Goal: Task Accomplishment & Management: Use online tool/utility

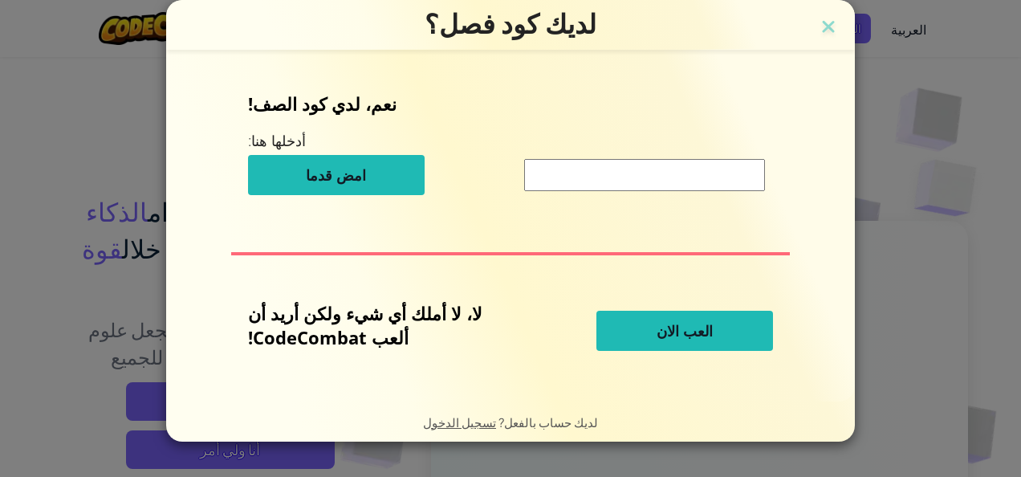
click at [634, 326] on button "العب الان" at bounding box center [685, 331] width 177 height 40
click at [647, 359] on div "لا، لا أملك أي شيء ولكن أريد أن ألعب CodeCombat! العب الان" at bounding box center [510, 330] width 525 height 59
click at [644, 340] on button "العب الان" at bounding box center [685, 331] width 177 height 40
click at [379, 170] on button "امض قدما" at bounding box center [336, 175] width 177 height 40
click at [818, 31] on img at bounding box center [828, 28] width 21 height 24
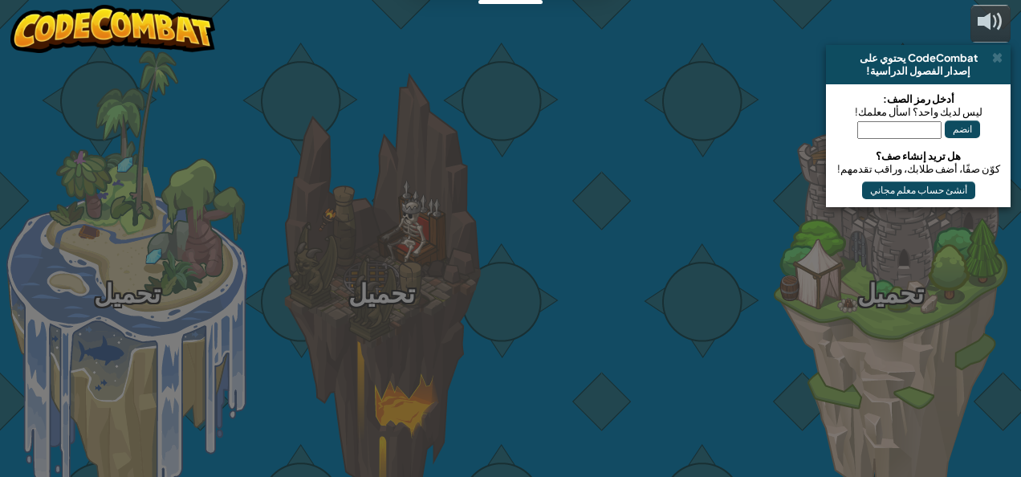
select select "ar"
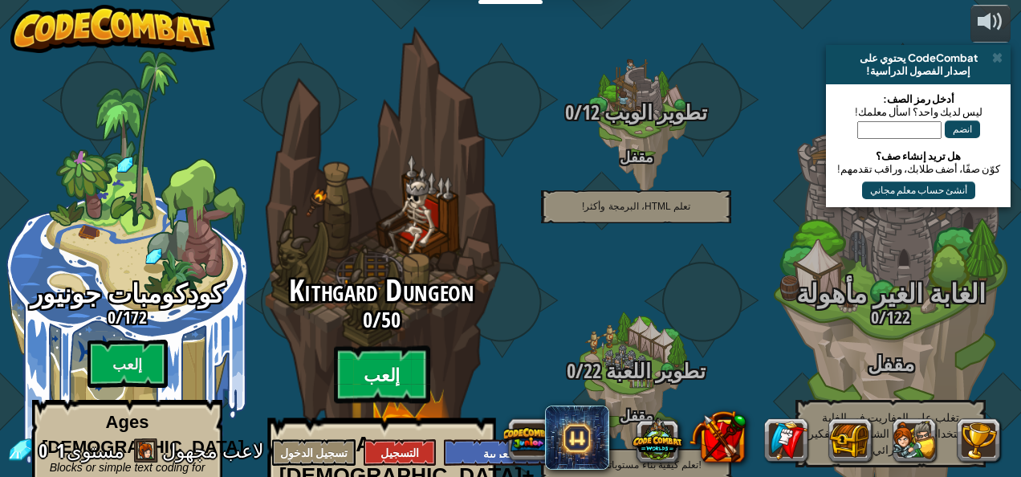
click at [374, 346] on btn "إلعب" at bounding box center [382, 375] width 96 height 58
select select "ar"
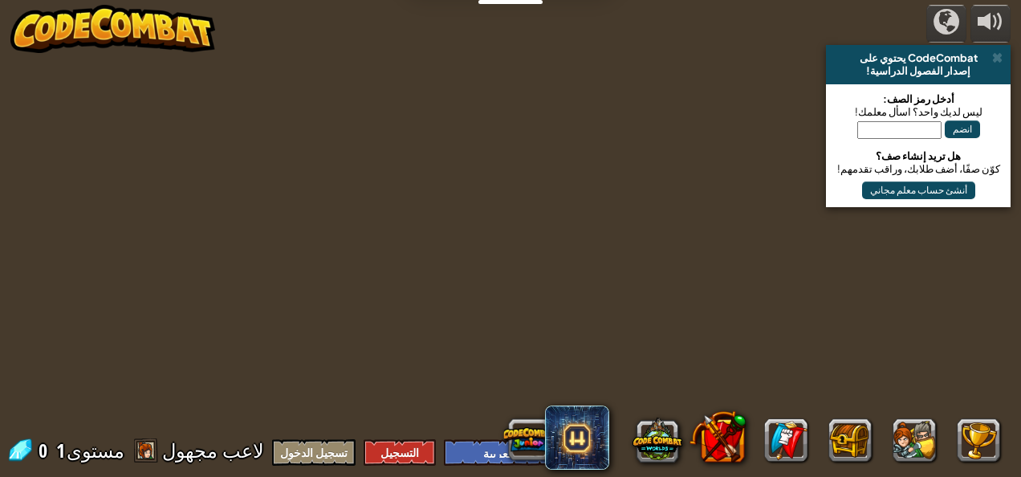
select select "ar"
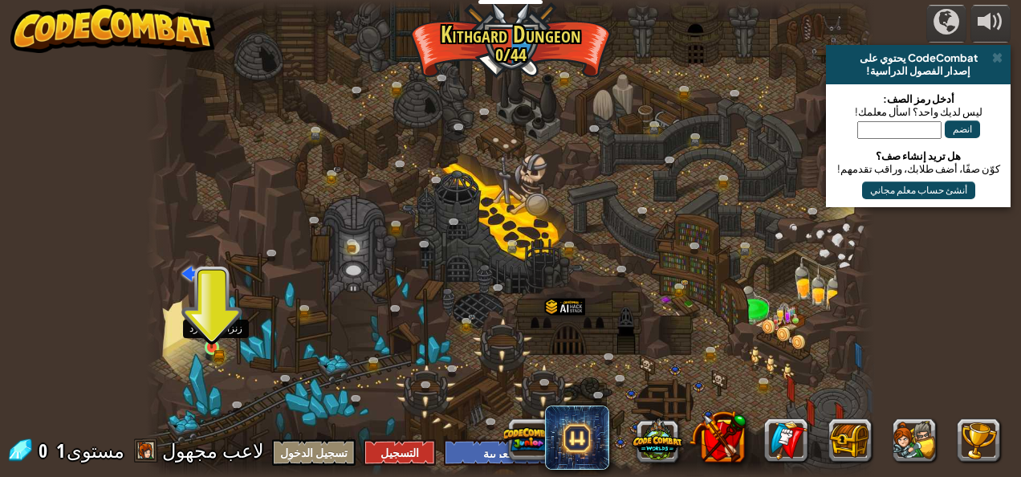
click at [211, 348] on img at bounding box center [211, 330] width 17 height 36
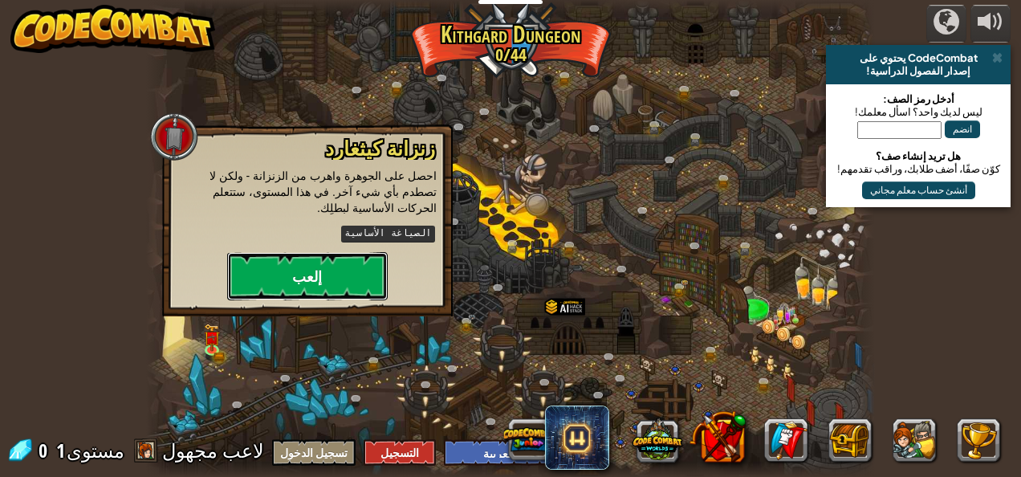
click at [269, 261] on button "إلعب" at bounding box center [307, 276] width 161 height 48
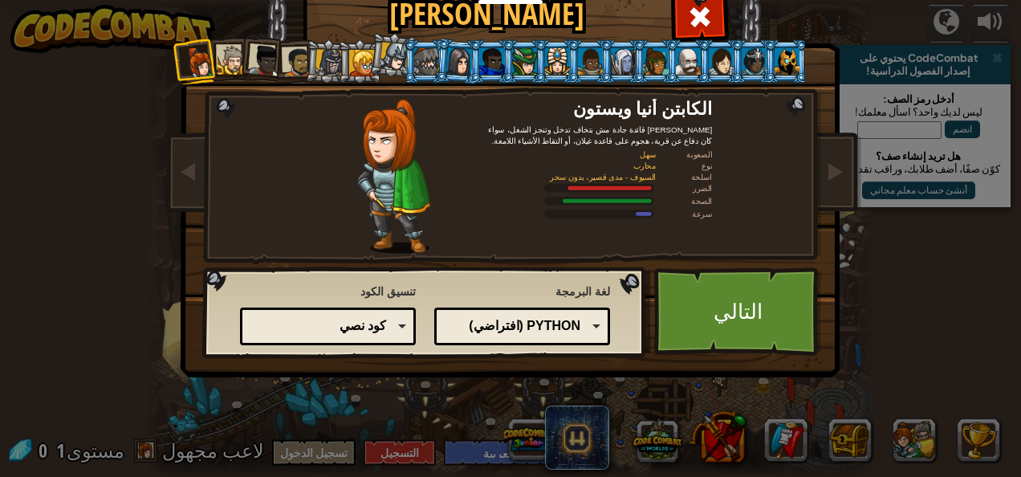
click at [321, 63] on div at bounding box center [329, 62] width 27 height 27
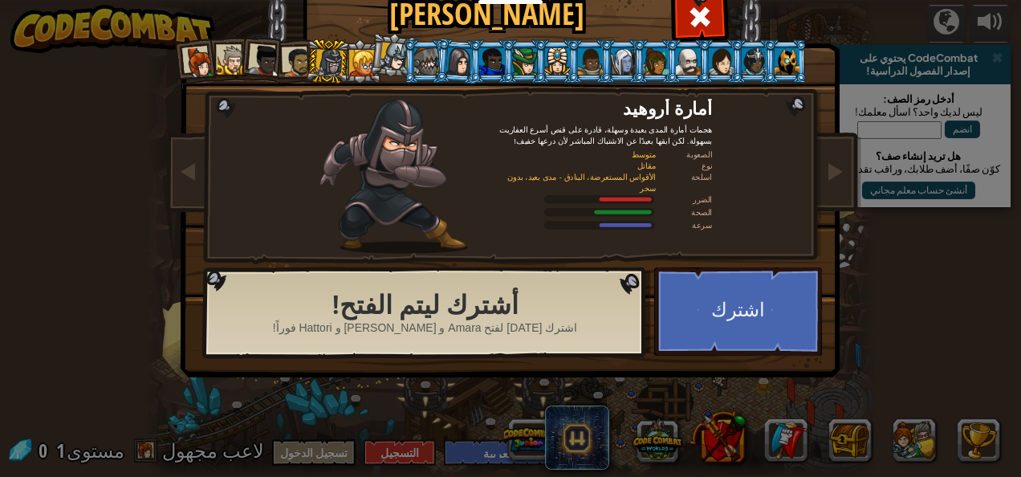
click at [196, 47] on div at bounding box center [200, 63] width 32 height 32
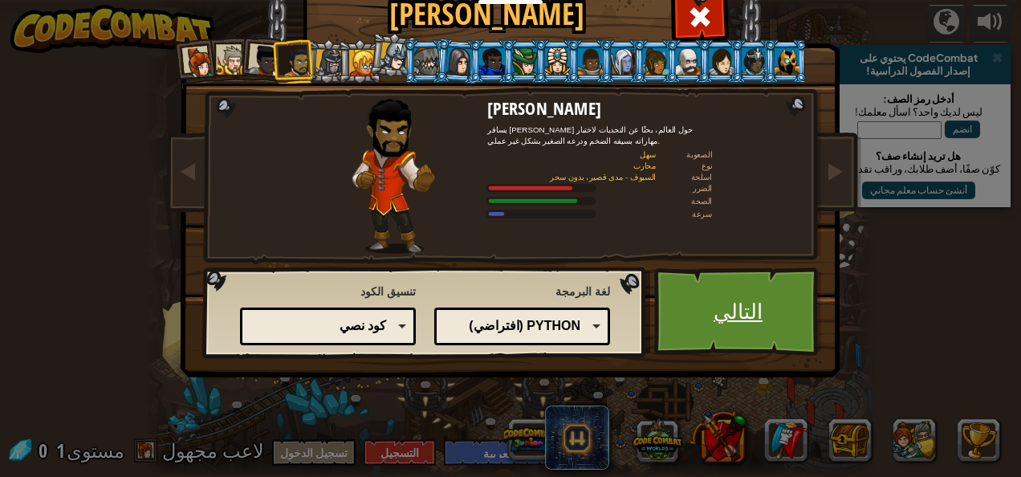
click at [734, 301] on link "التالي" at bounding box center [738, 311] width 168 height 88
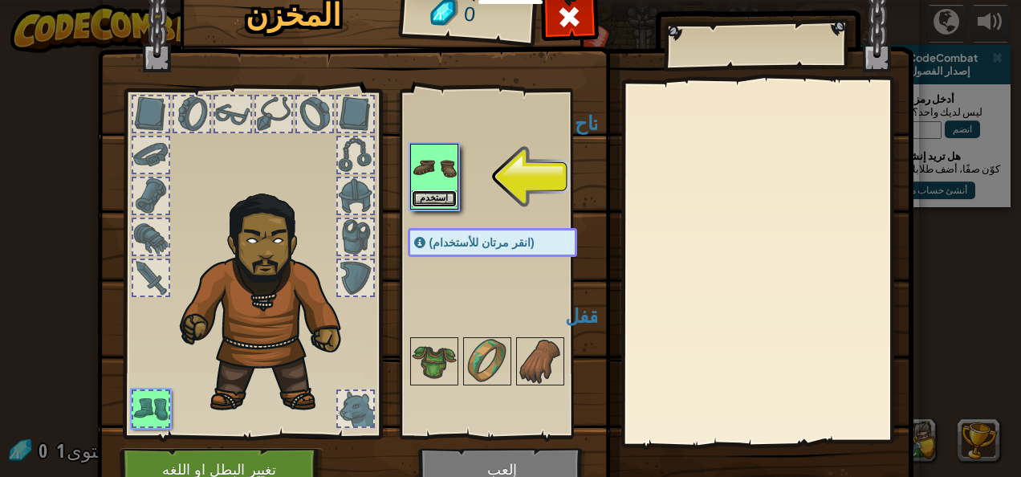
click at [426, 195] on button "استخدم" at bounding box center [434, 198] width 45 height 17
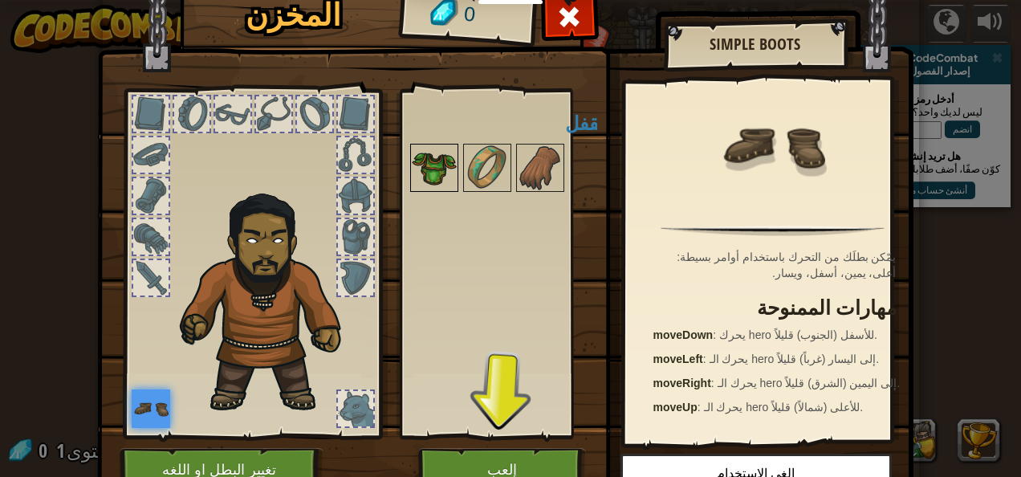
click at [430, 161] on img at bounding box center [434, 167] width 45 height 45
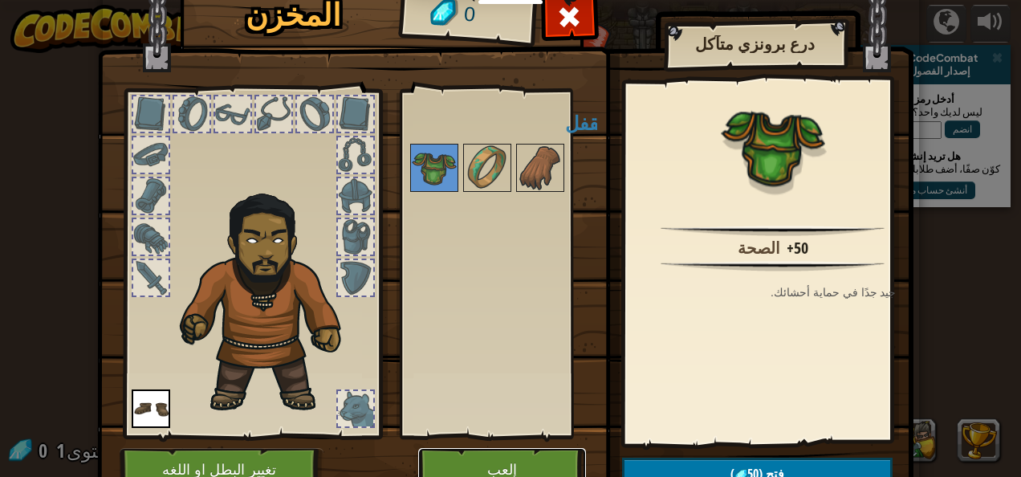
click at [451, 450] on button "إلعب" at bounding box center [502, 470] width 168 height 44
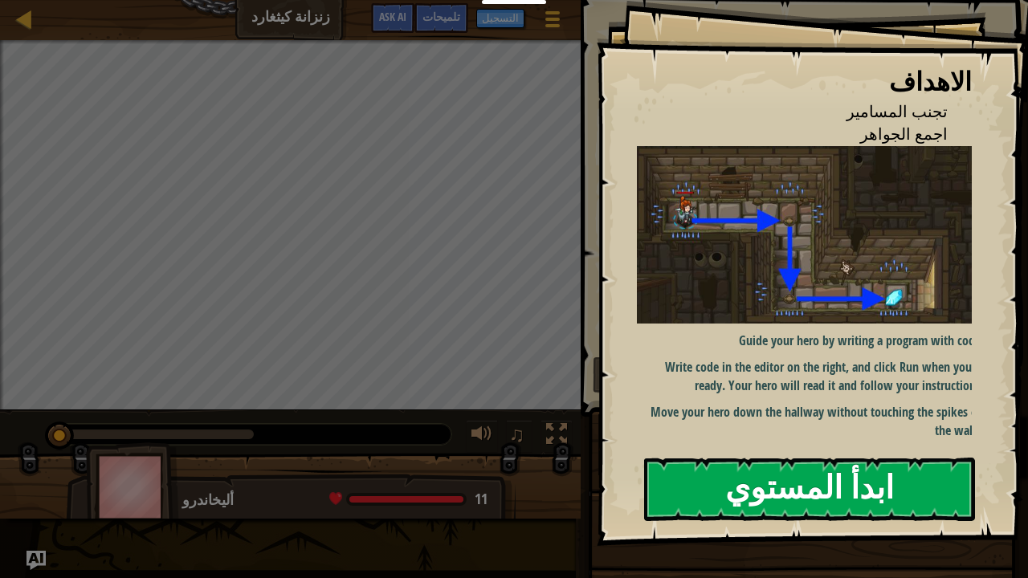
click at [711, 476] on button "ابدأ المستوي" at bounding box center [809, 489] width 331 height 63
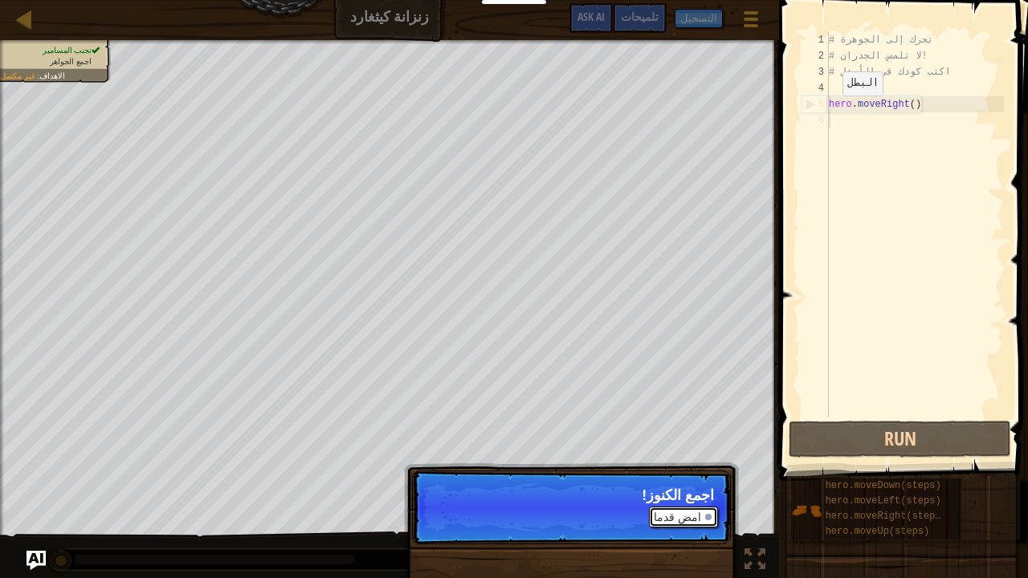
click at [671, 476] on button "امض قدما" at bounding box center [683, 517] width 69 height 21
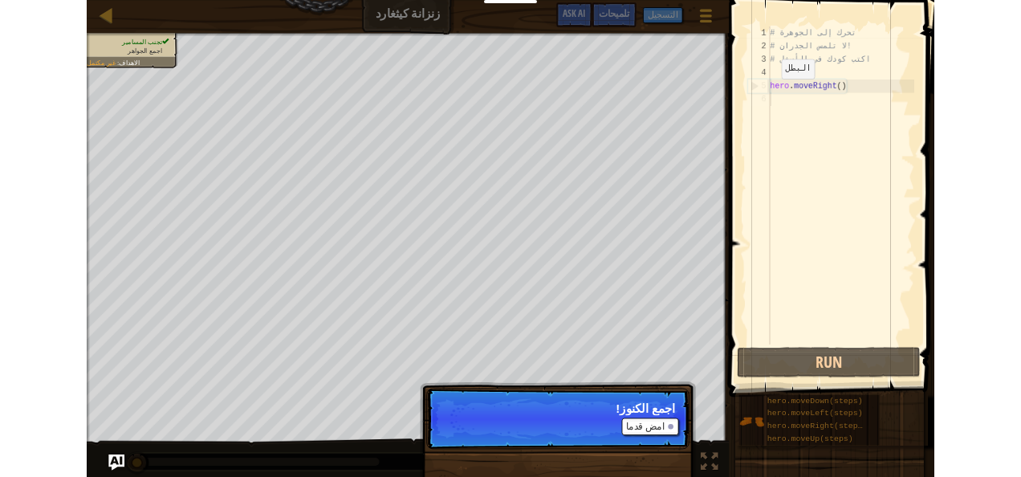
scroll to position [7, 0]
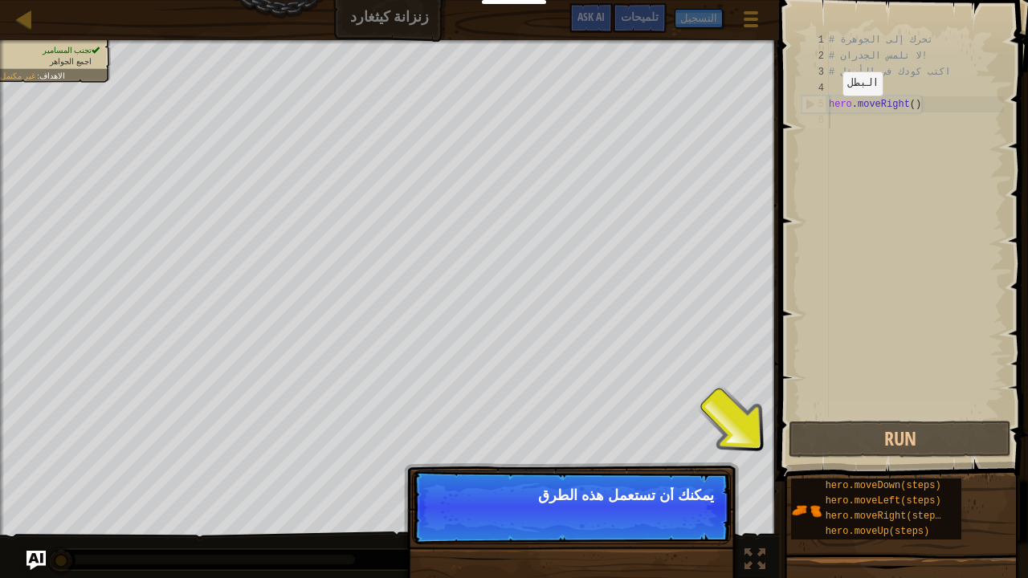
click at [631, 476] on p "يمكنك أن تستعمل هذه الطرق" at bounding box center [571, 495] width 285 height 16
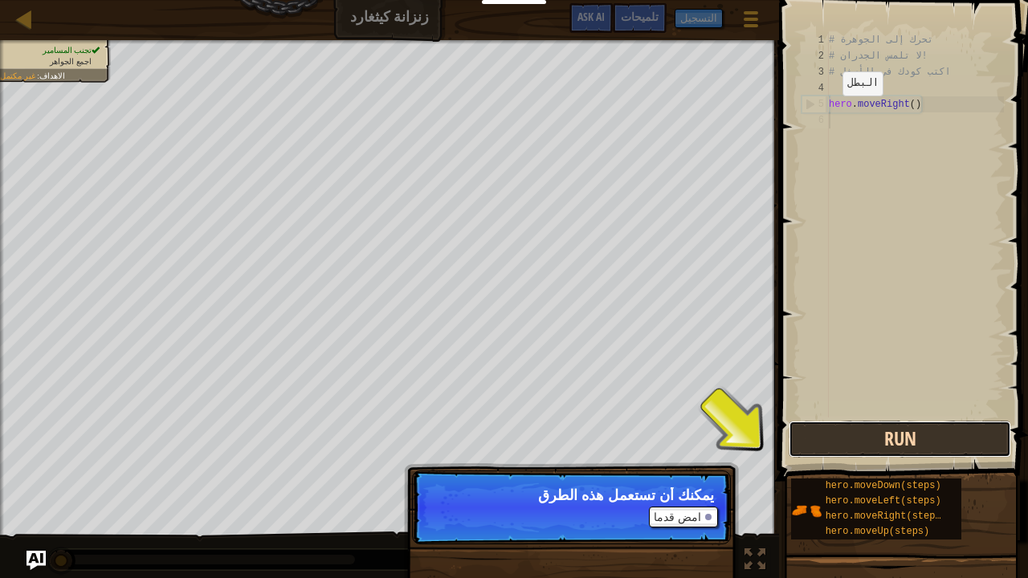
click at [870, 438] on button "Run" at bounding box center [899, 439] width 222 height 37
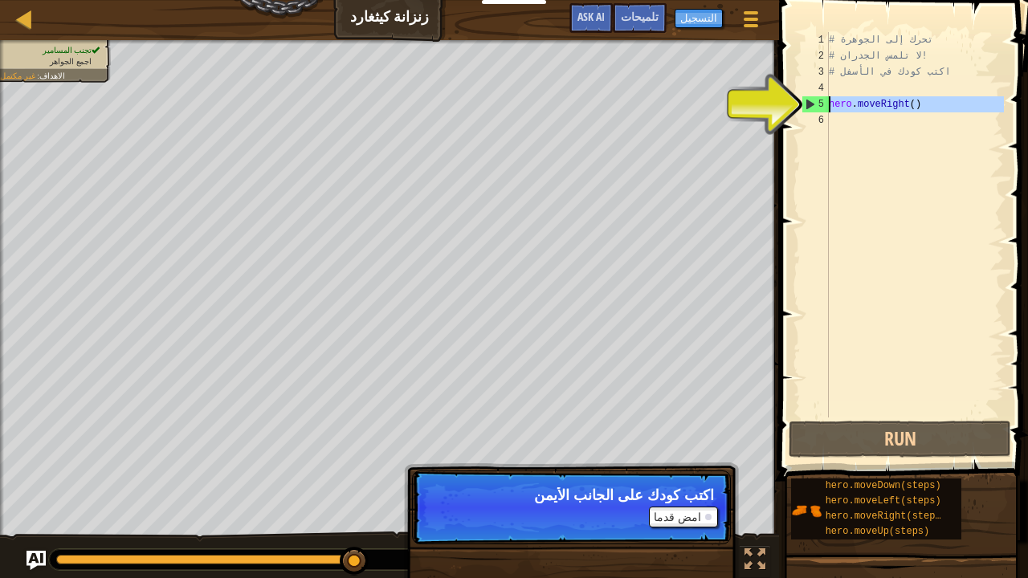
click at [806, 105] on div "5" at bounding box center [815, 104] width 26 height 16
click at [843, 106] on div "# تحرك إلى الجوهرة # لا تلمس الجدران! # اكتب كودك في الأسفل hero . moveRight ( )" at bounding box center [914, 241] width 178 height 418
click at [830, 101] on div "# تحرك إلى الجوهرة # لا تلمس الجدران! # اكتب كودك في الأسفل hero . moveRight ( )" at bounding box center [914, 241] width 178 height 418
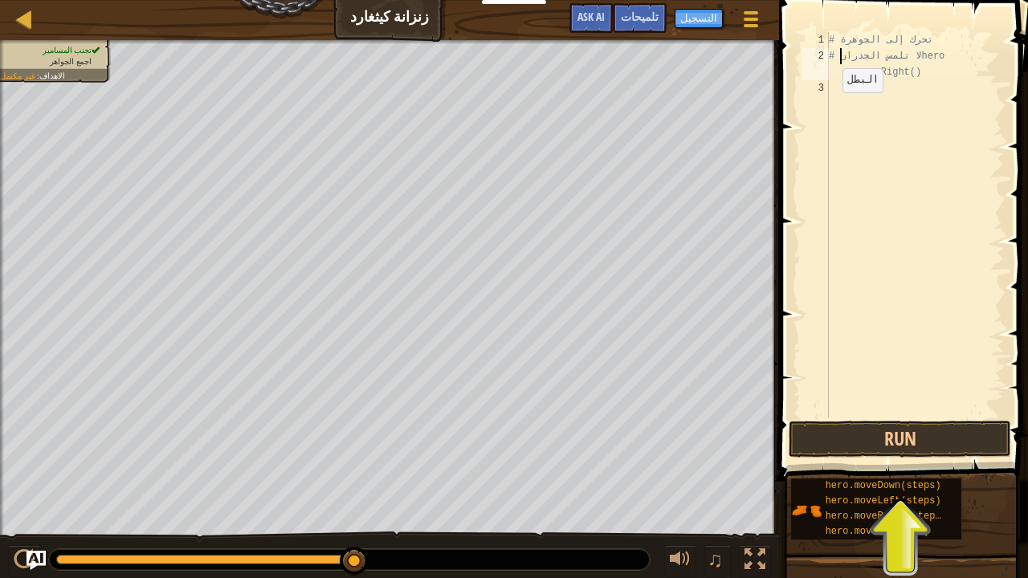
type textarea "# لا تلمس hero.moveRight()"
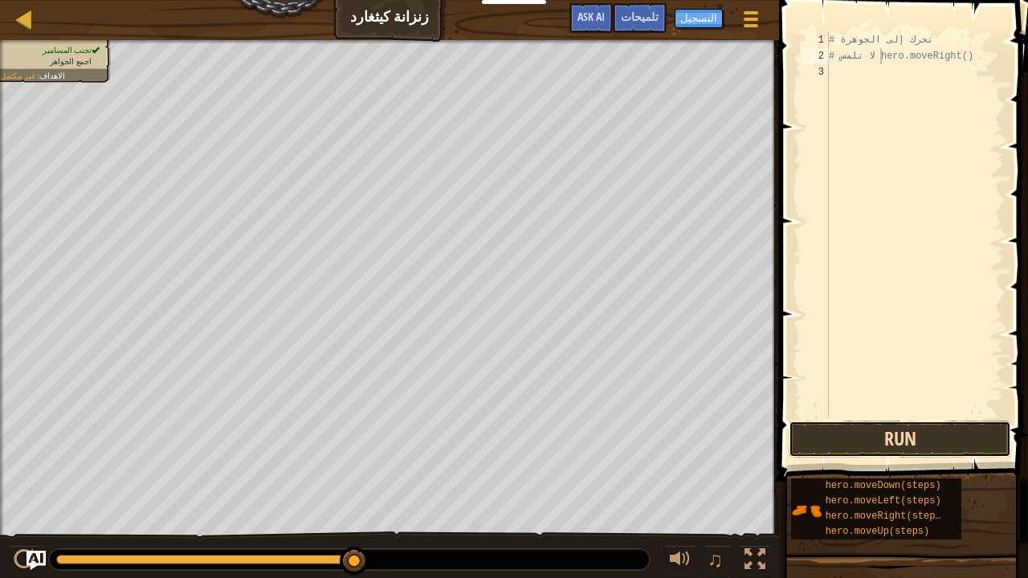
click at [862, 440] on button "Run" at bounding box center [899, 439] width 222 height 37
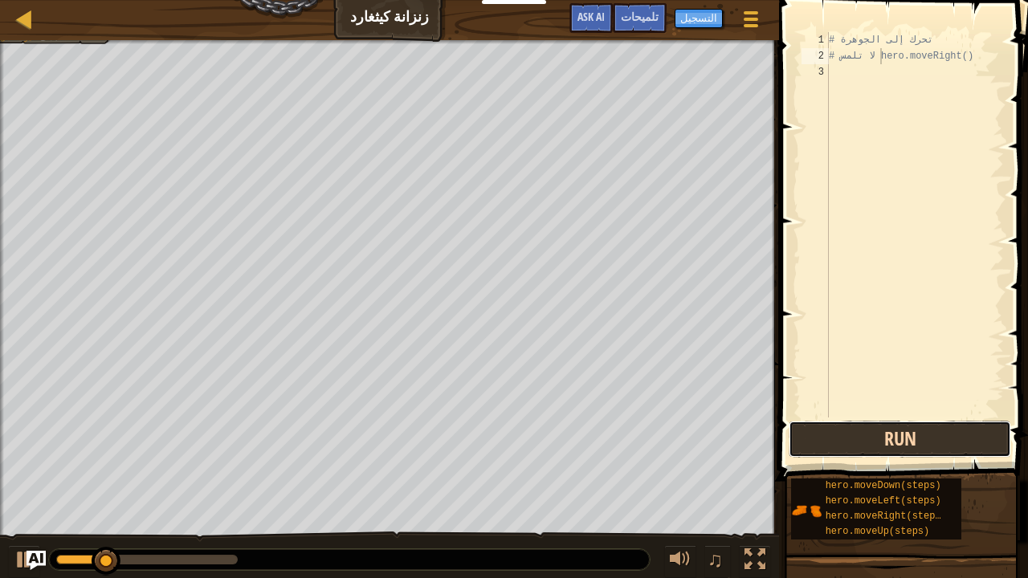
click at [862, 440] on button "Run" at bounding box center [899, 439] width 222 height 37
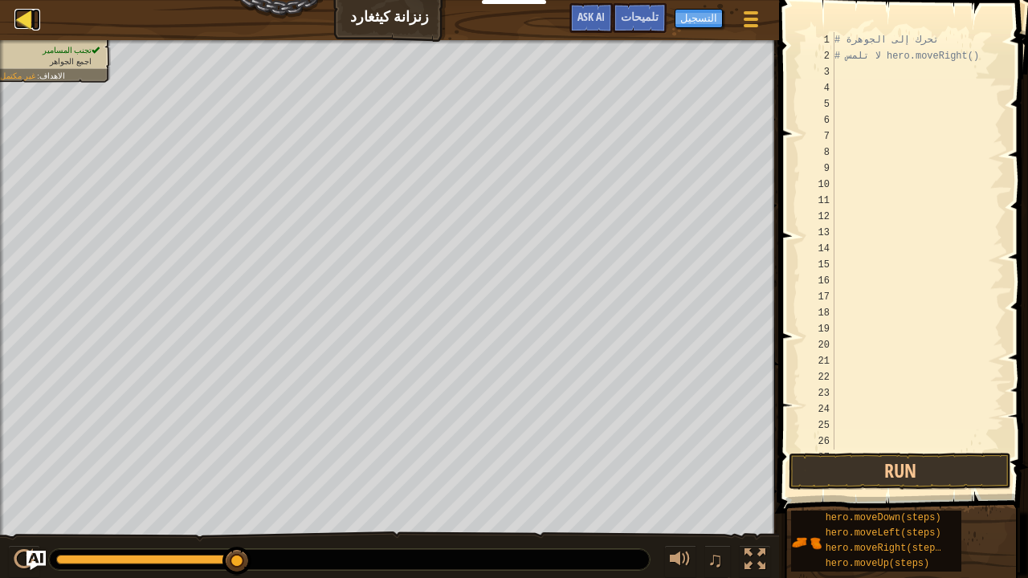
click at [29, 18] on div at bounding box center [24, 19] width 20 height 20
select select "ar"
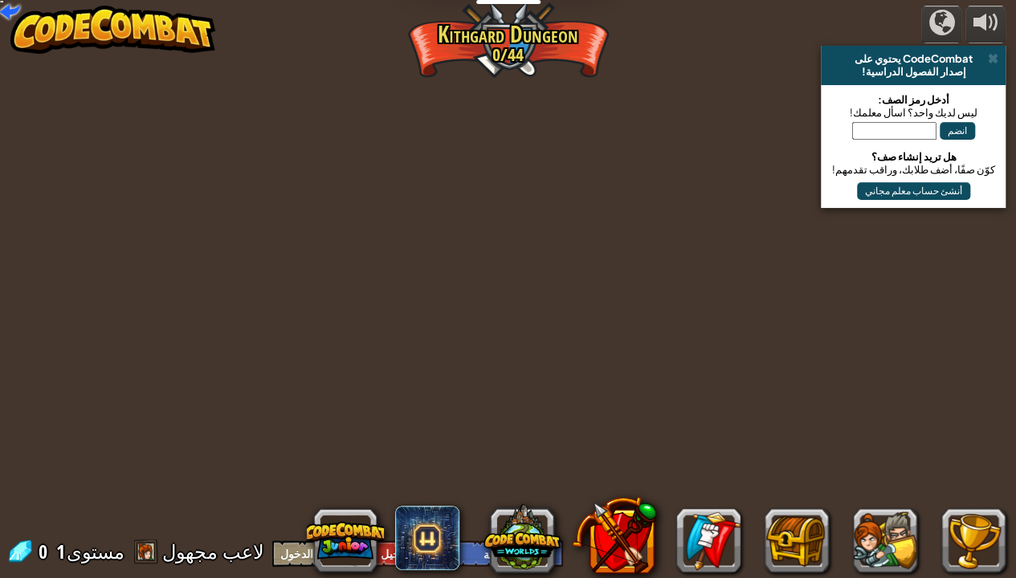
select select "ar"
